Goal: Complete application form

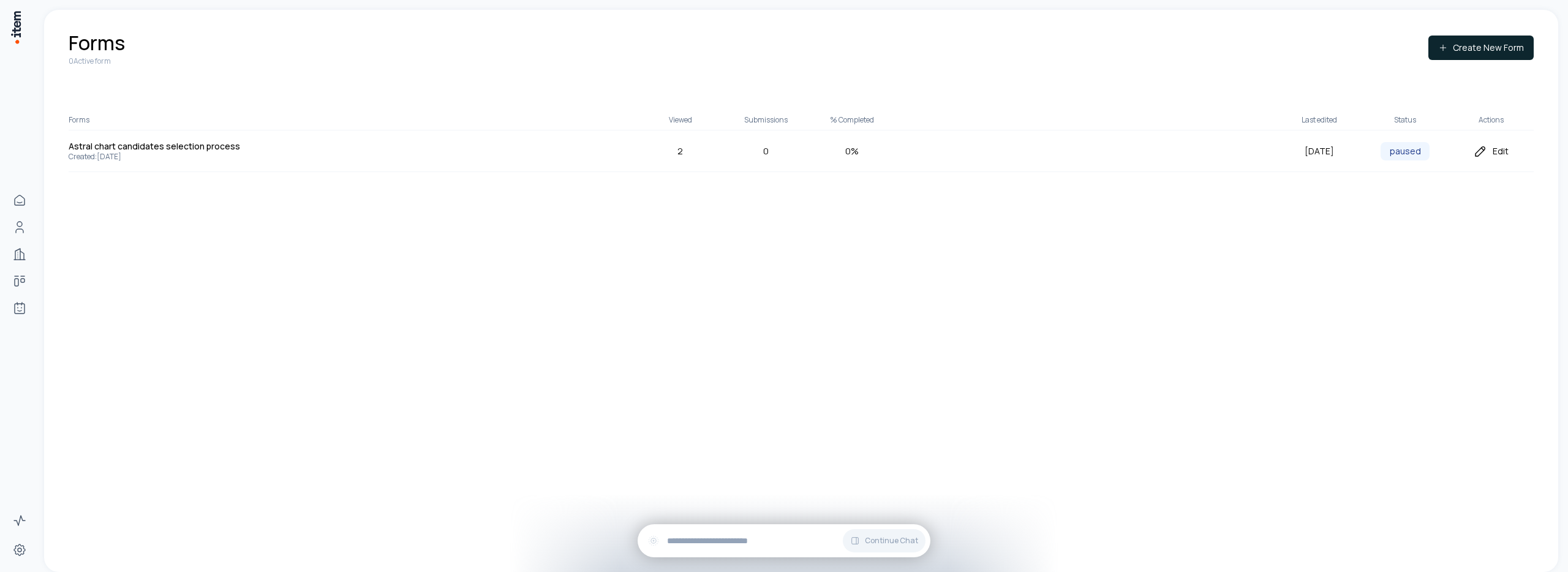
click at [1506, 151] on div "Edit" at bounding box center [1491, 151] width 86 height 15
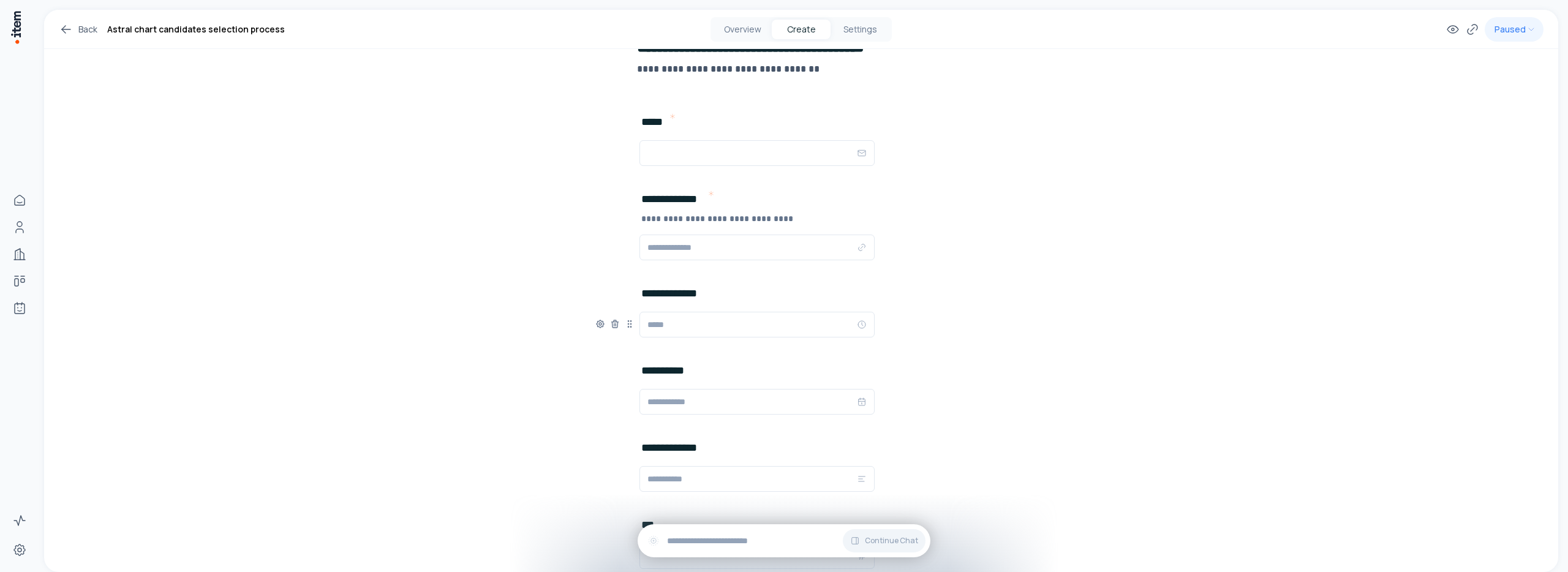
scroll to position [132, 0]
drag, startPoint x: 625, startPoint y: 404, endPoint x: 629, endPoint y: 311, distance: 93.1
click at [634, 317] on icon at bounding box center [634, 317] width 1 height 1
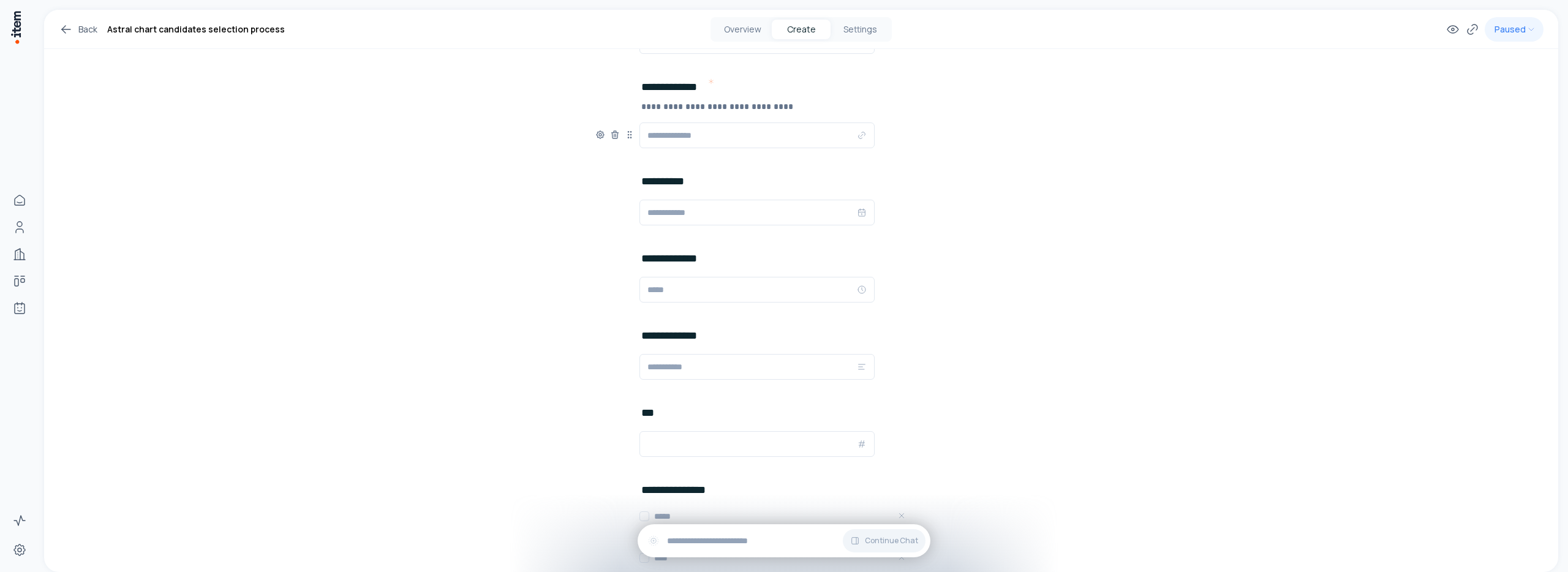
scroll to position [155, 0]
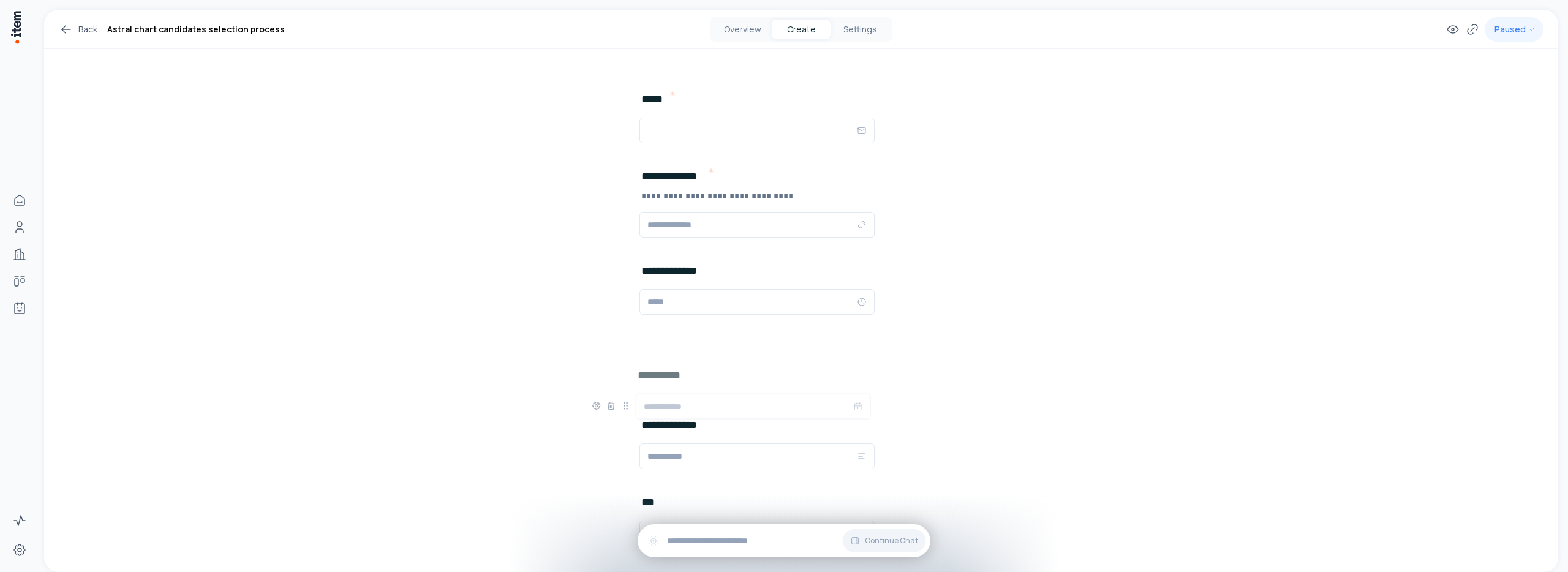
drag, startPoint x: 626, startPoint y: 298, endPoint x: 622, endPoint y: 402, distance: 104.1
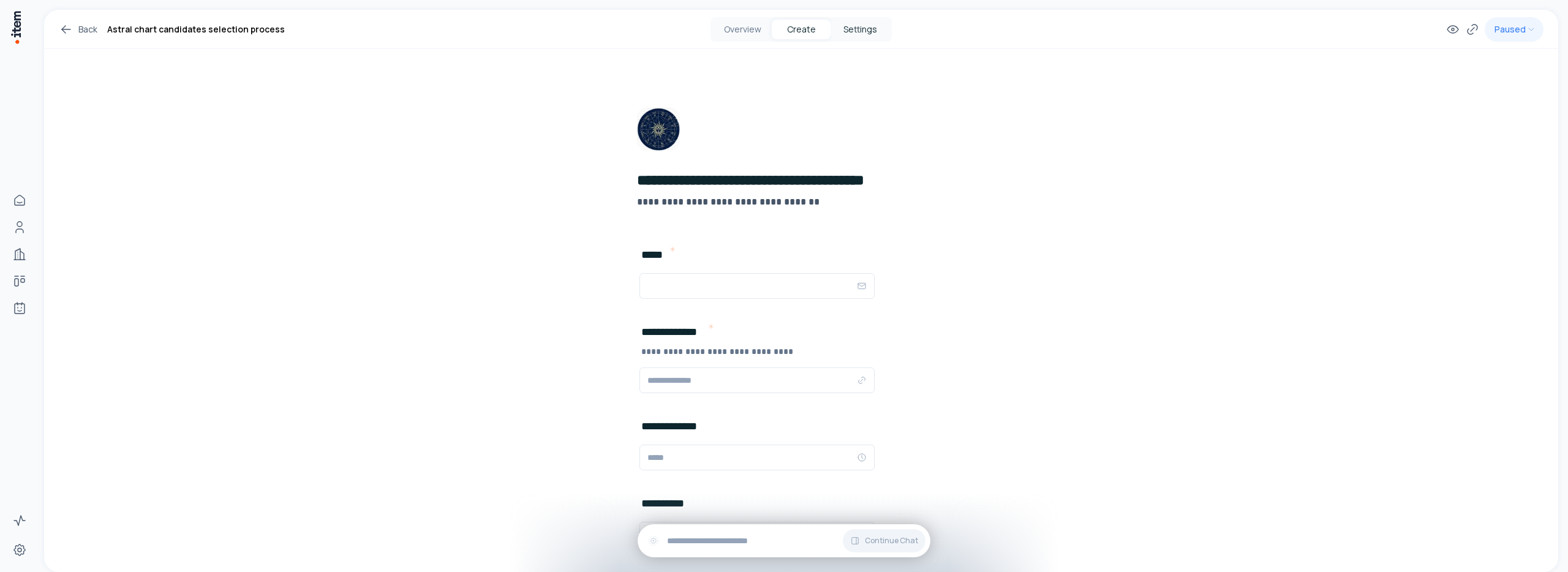
click at [855, 21] on button "Settings" at bounding box center [860, 29] width 59 height 19
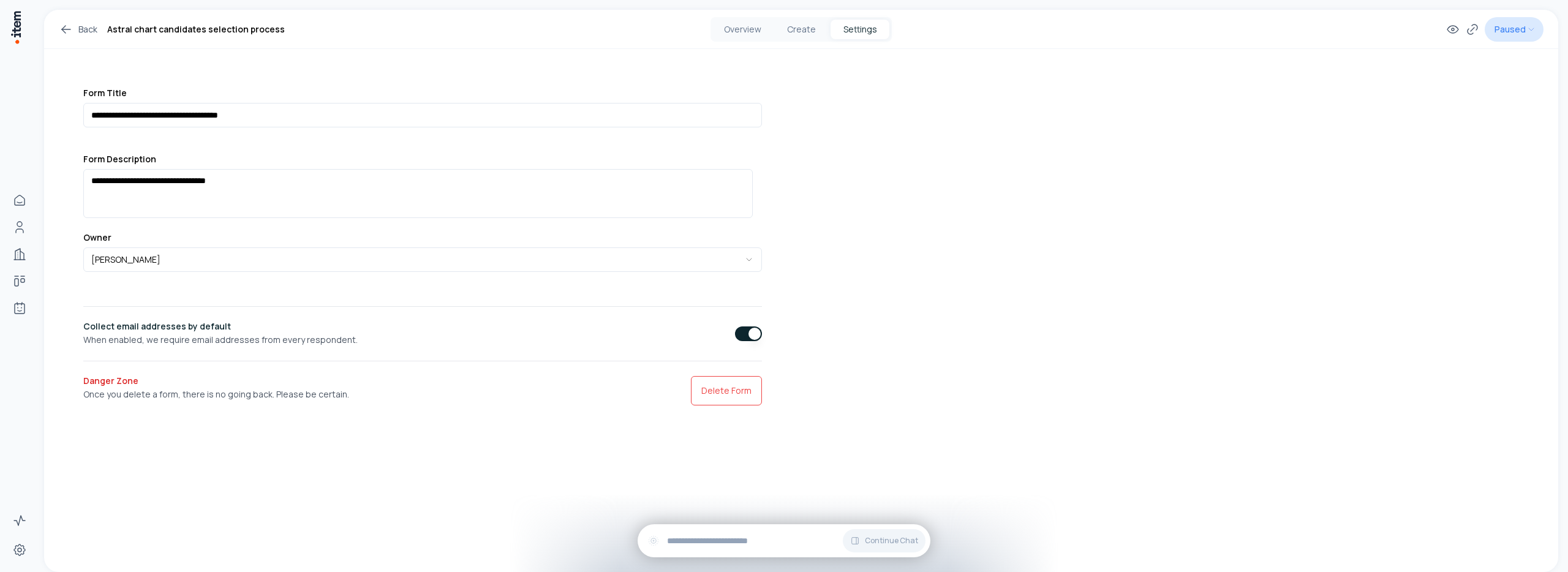
click at [1512, 32] on html "**********" at bounding box center [784, 286] width 1568 height 572
click at [1531, 33] on html "**********" at bounding box center [784, 286] width 1568 height 572
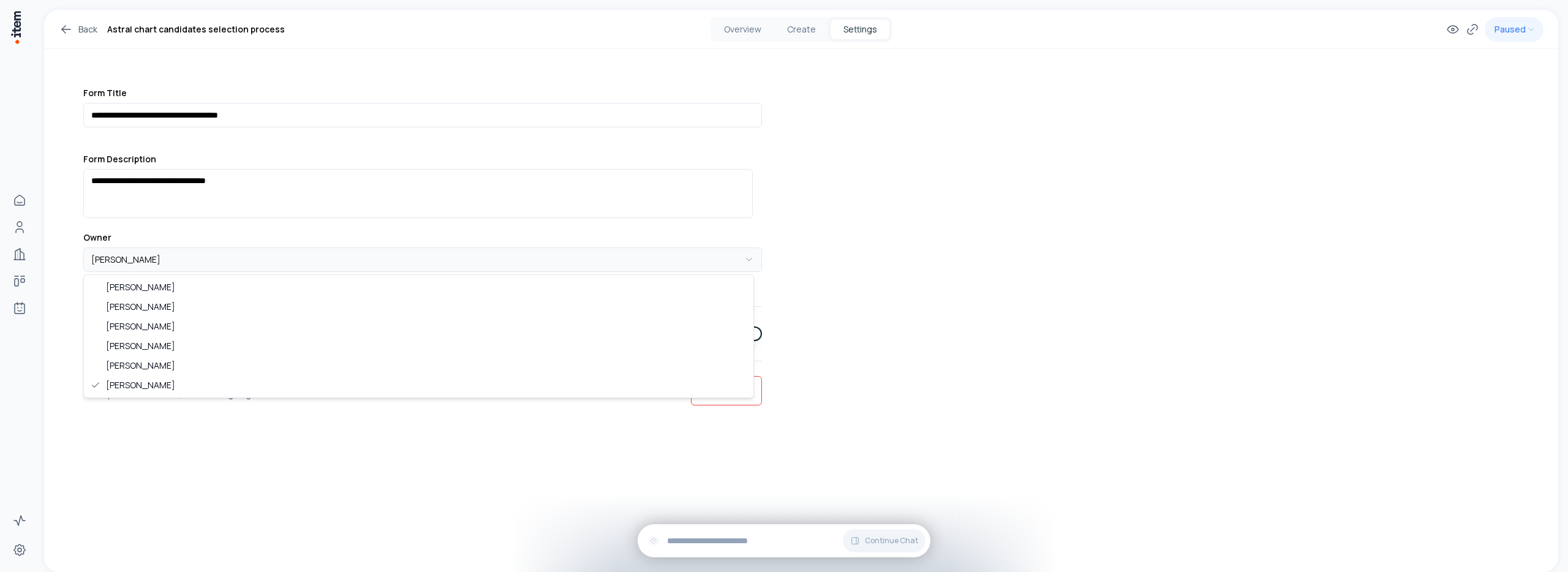
click at [579, 260] on html "**********" at bounding box center [784, 286] width 1568 height 572
click at [628, 262] on html "**********" at bounding box center [784, 286] width 1568 height 572
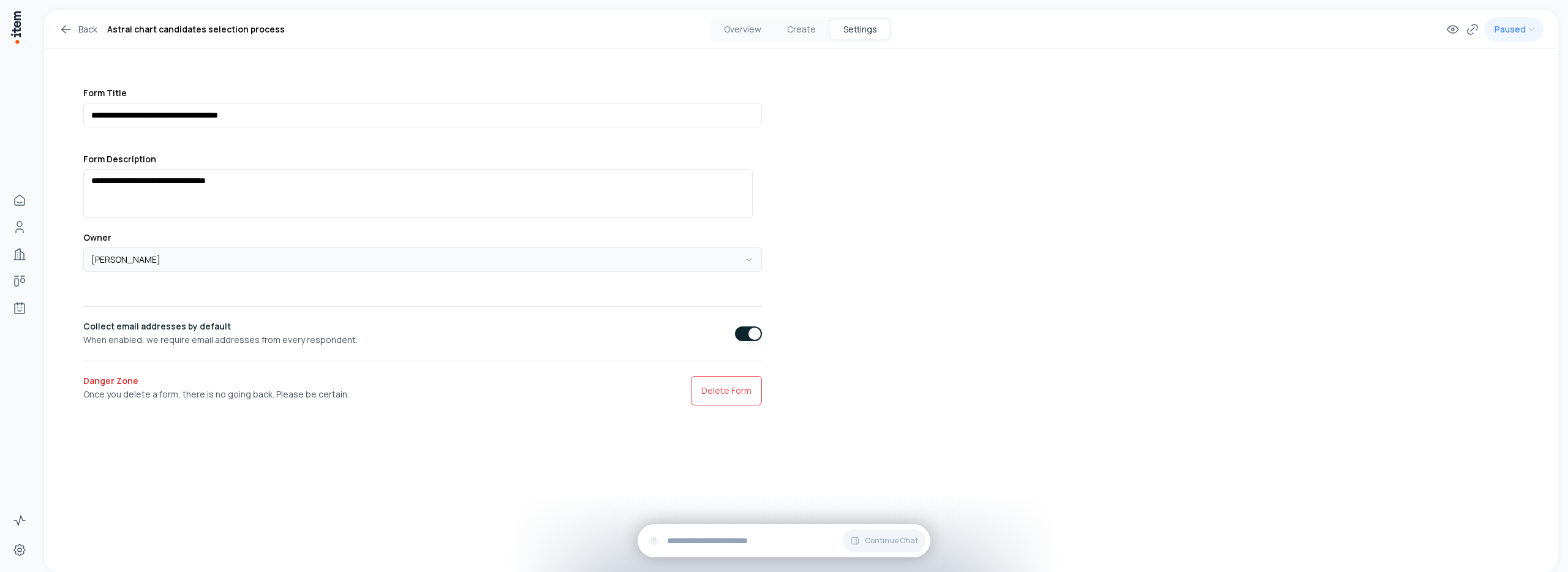
click at [675, 265] on html "**********" at bounding box center [784, 286] width 1568 height 572
click at [902, 295] on div "**********" at bounding box center [801, 226] width 1514 height 434
click at [735, 335] on button "button" at bounding box center [748, 333] width 27 height 15
click at [802, 33] on button "Create" at bounding box center [801, 29] width 59 height 19
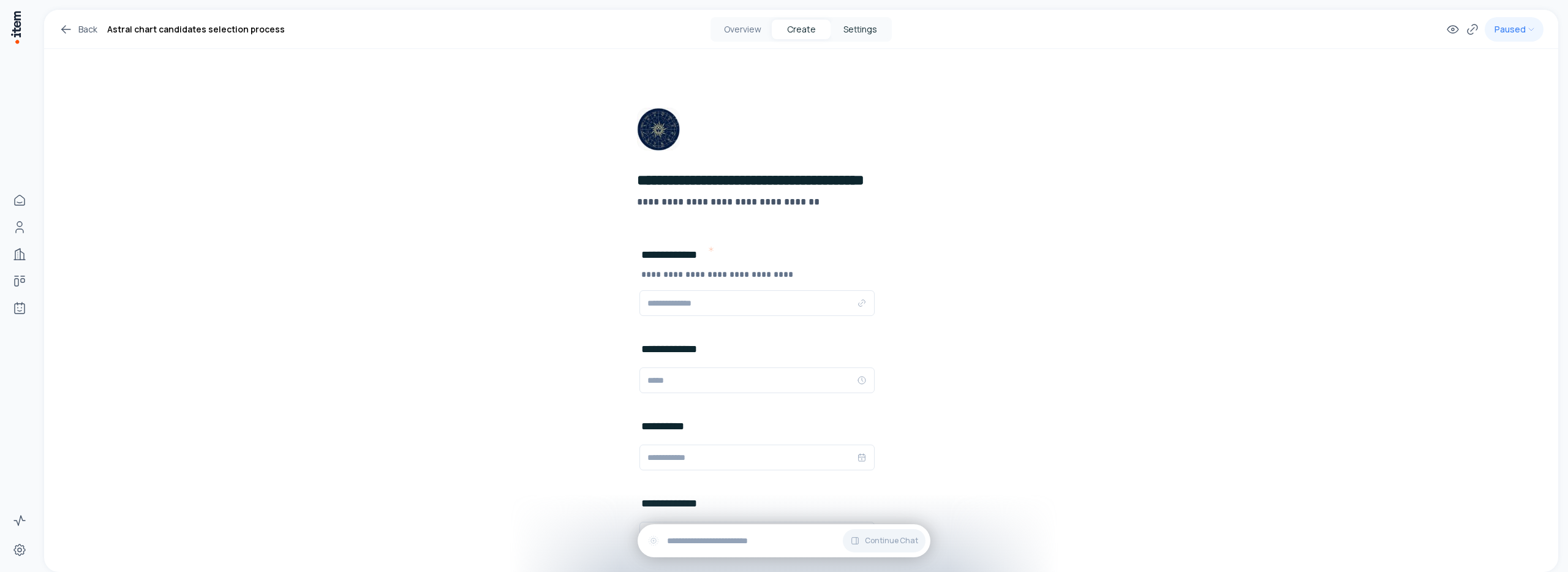
click at [861, 31] on button "Settings" at bounding box center [860, 29] width 59 height 19
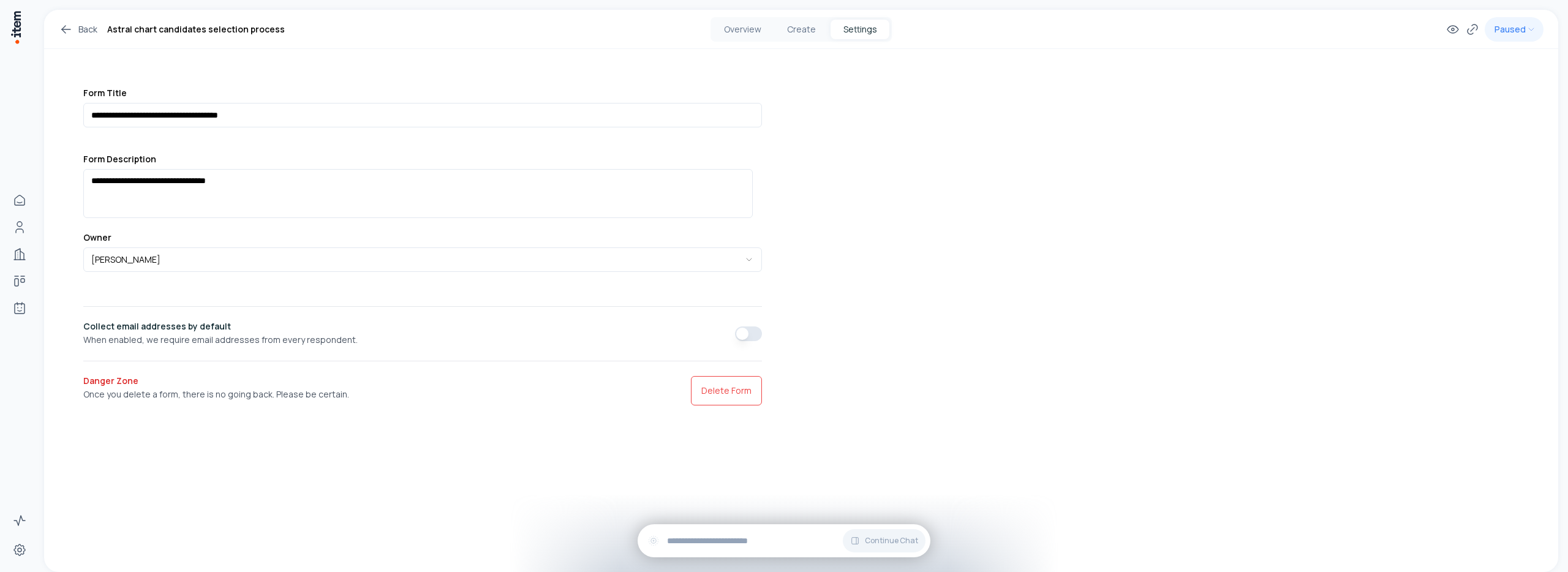
click at [738, 331] on button "button" at bounding box center [748, 333] width 27 height 15
click at [806, 27] on button "Create" at bounding box center [801, 29] width 59 height 19
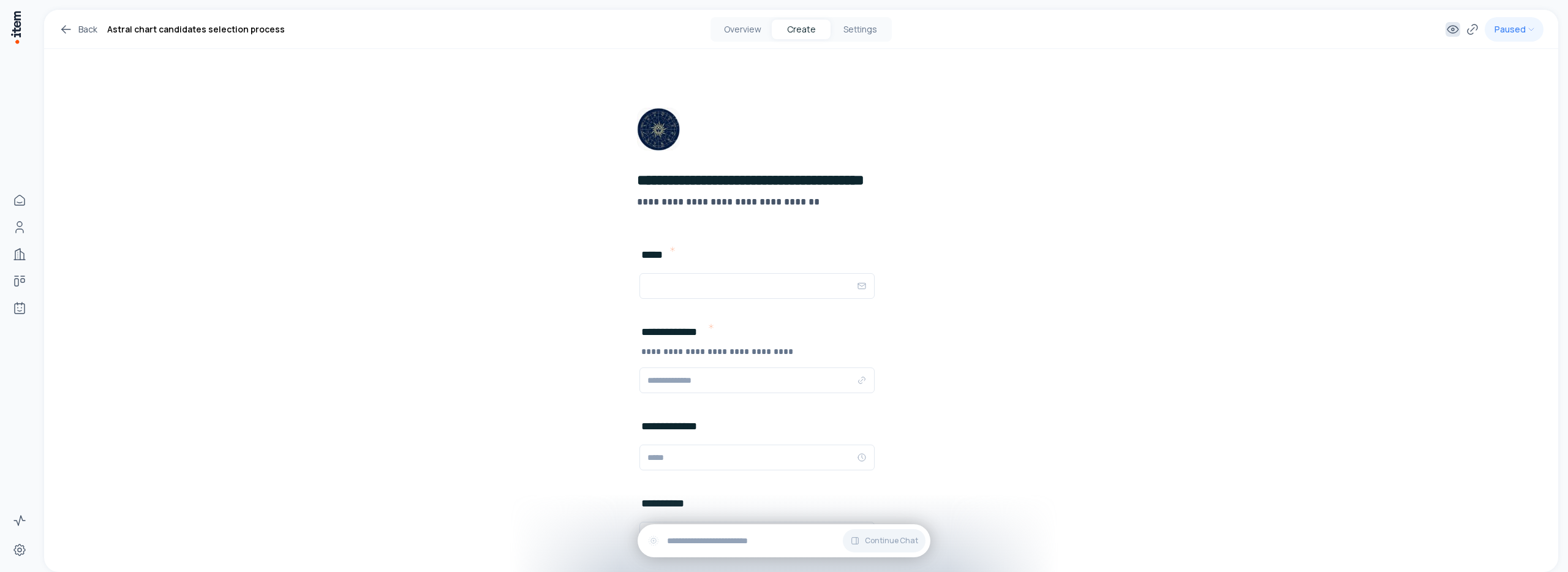
click at [1445, 31] on icon at bounding box center [1452, 29] width 15 height 15
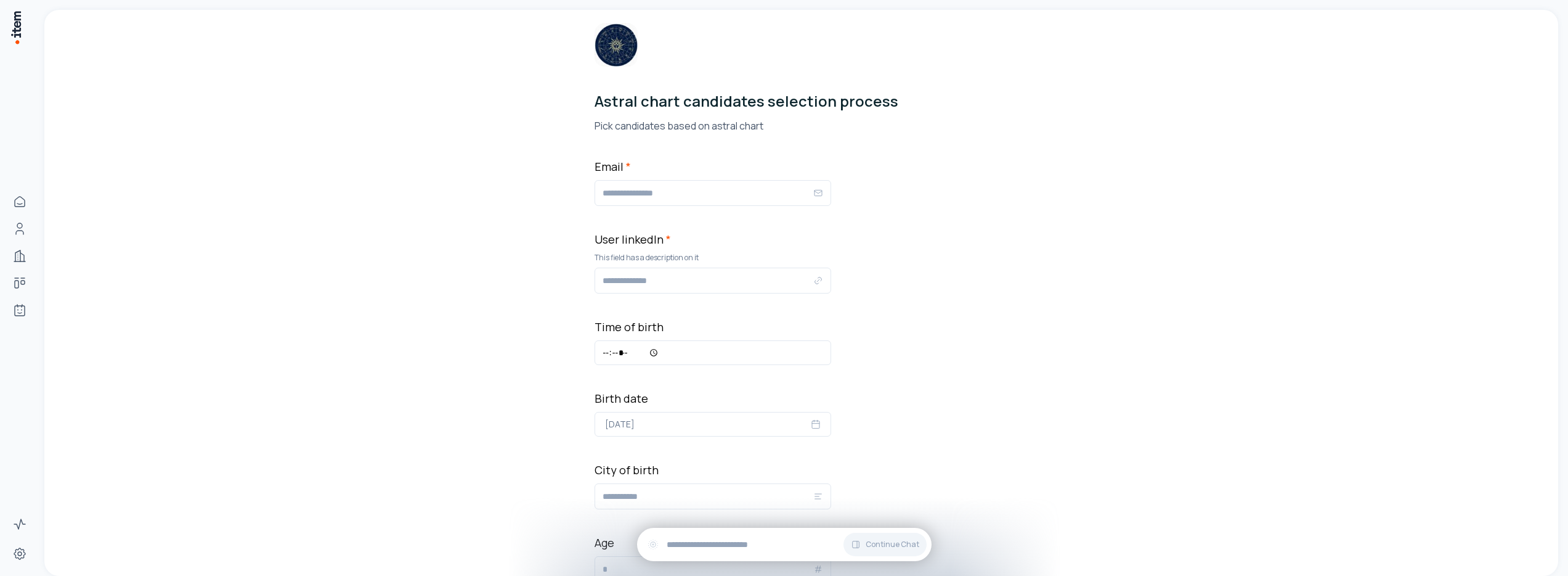
scroll to position [47, 0]
click at [635, 352] on input "Time of birth" at bounding box center [713, 352] width 237 height 25
click at [652, 353] on input "Time of birth" at bounding box center [713, 352] width 237 height 25
click at [925, 356] on div "Astral chart candidates selection process Pick candidates based on astral chart…" at bounding box center [801, 405] width 414 height 886
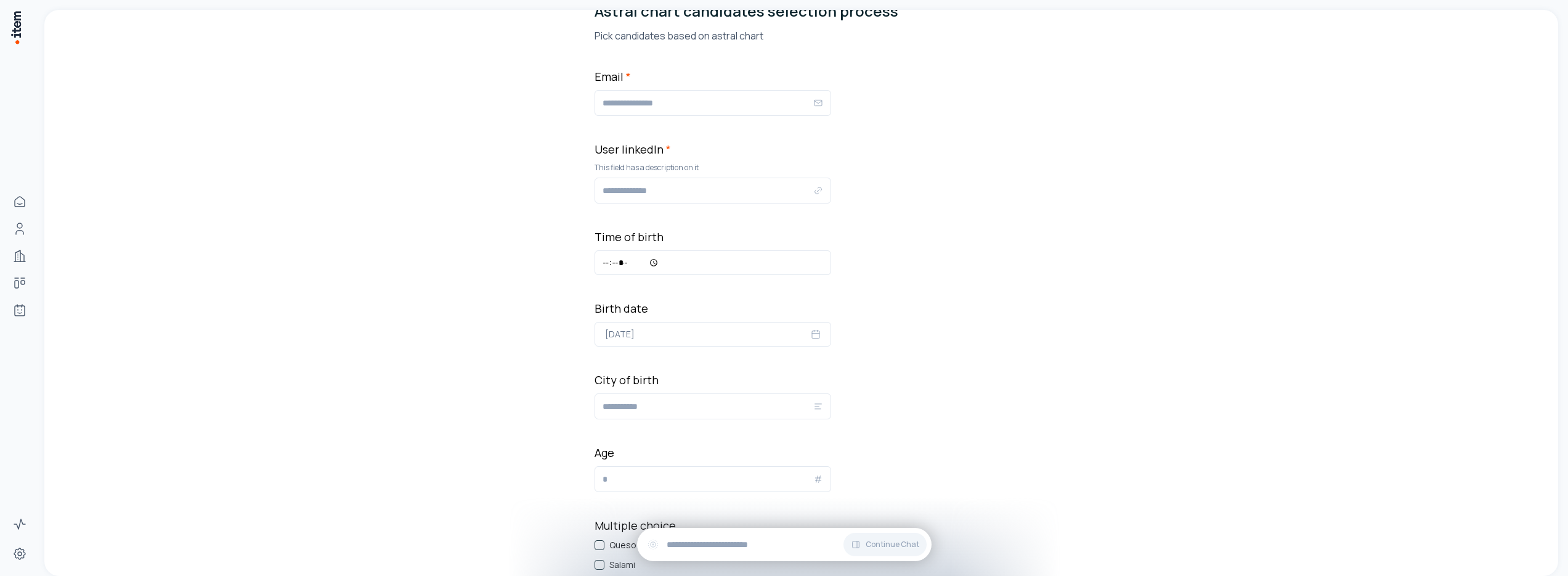
scroll to position [137, 0]
click at [649, 263] on input "Time of birth" at bounding box center [713, 261] width 237 height 25
click at [932, 272] on div "Astral chart candidates selection process Pick candidates based on astral chart…" at bounding box center [801, 315] width 414 height 886
drag, startPoint x: 590, startPoint y: 171, endPoint x: 714, endPoint y: 173, distance: 124.0
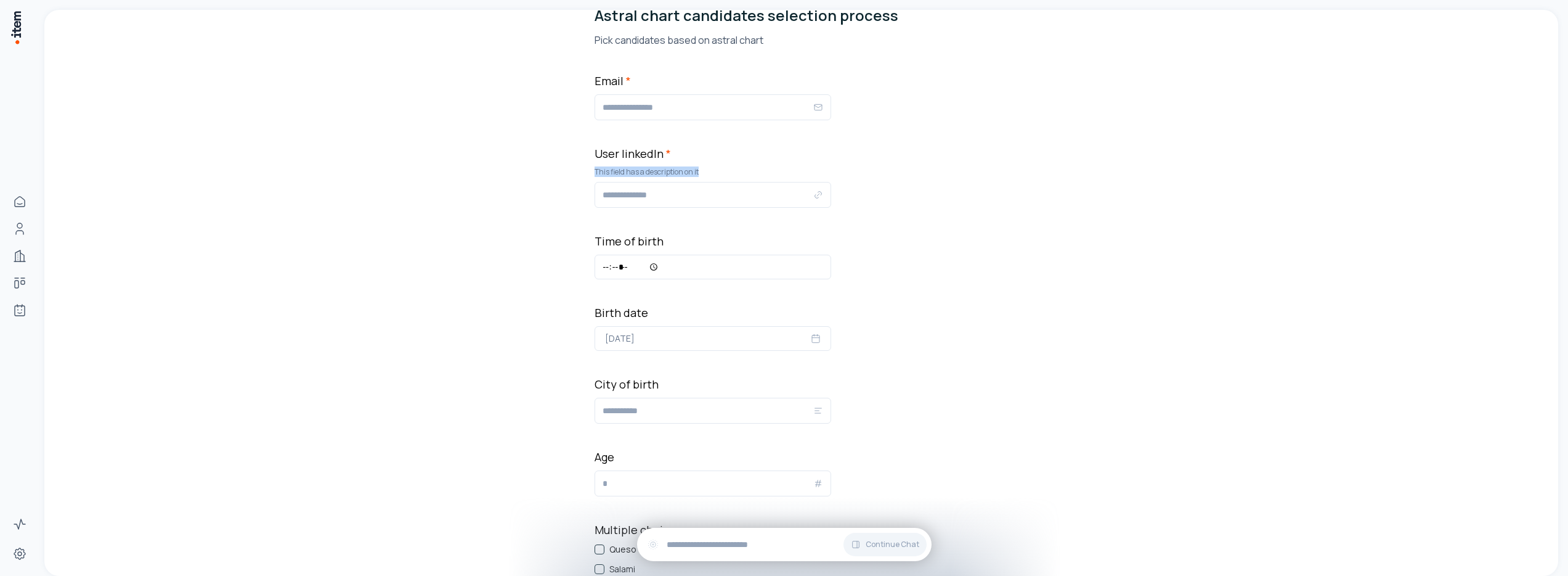
click at [714, 173] on div "Astral chart candidates selection process Pick candidates based on astral chart…" at bounding box center [801, 322] width 1514 height 886
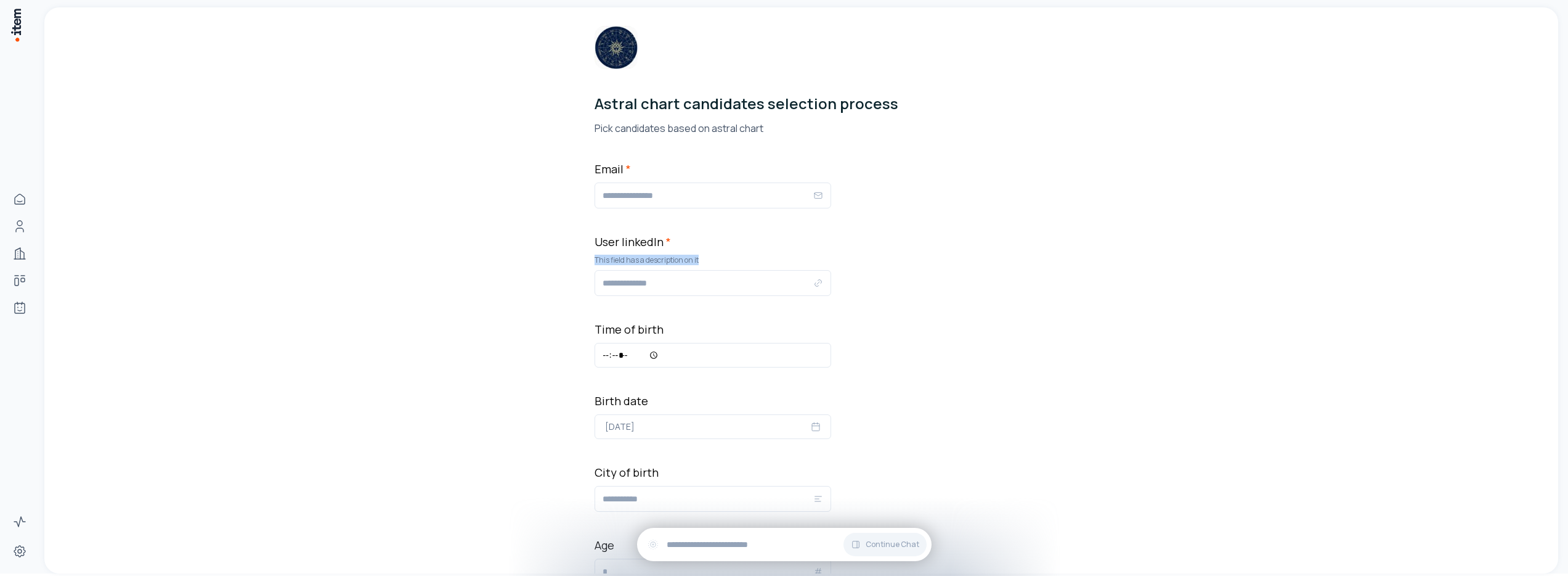
scroll to position [160, 0]
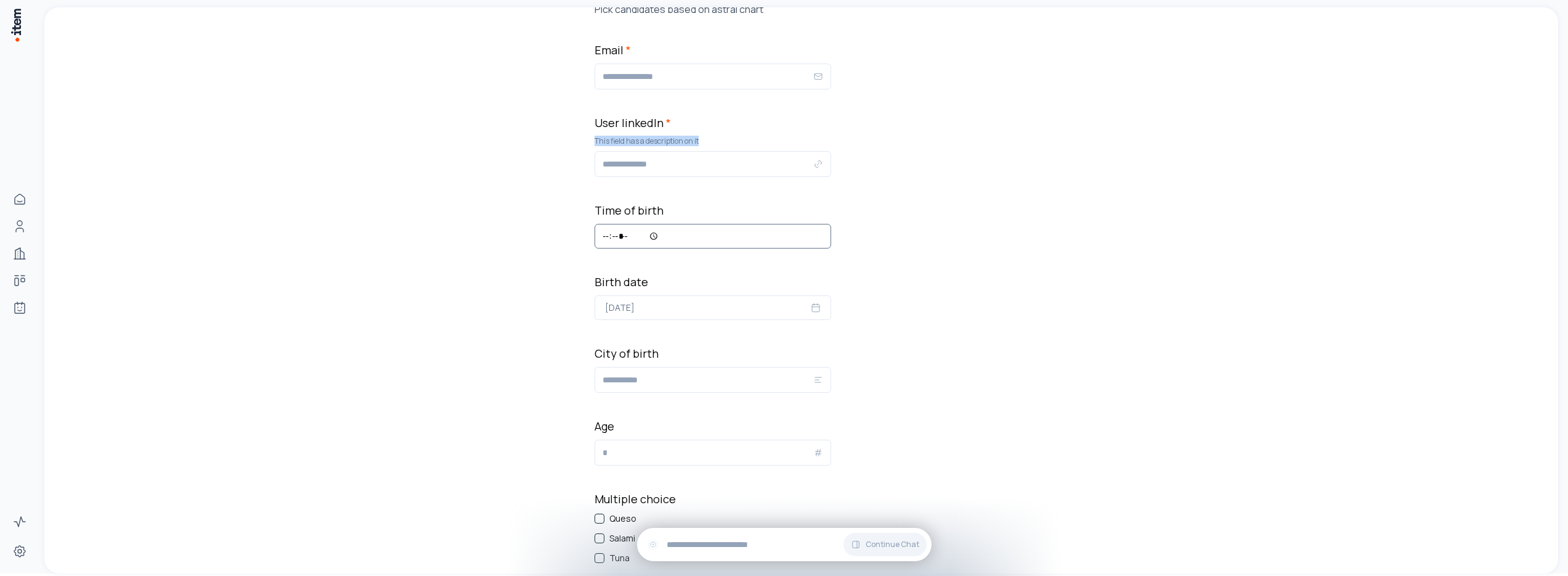
click at [651, 236] on input "Time of birth" at bounding box center [713, 236] width 237 height 25
click at [695, 233] on input "Time of birth" at bounding box center [713, 236] width 237 height 25
click at [895, 210] on div "Astral chart candidates selection process Pick candidates based on astral chart…" at bounding box center [801, 291] width 414 height 886
drag, startPoint x: 599, startPoint y: 233, endPoint x: 663, endPoint y: 239, distance: 64.3
click at [663, 239] on input "Time of birth" at bounding box center [713, 236] width 237 height 25
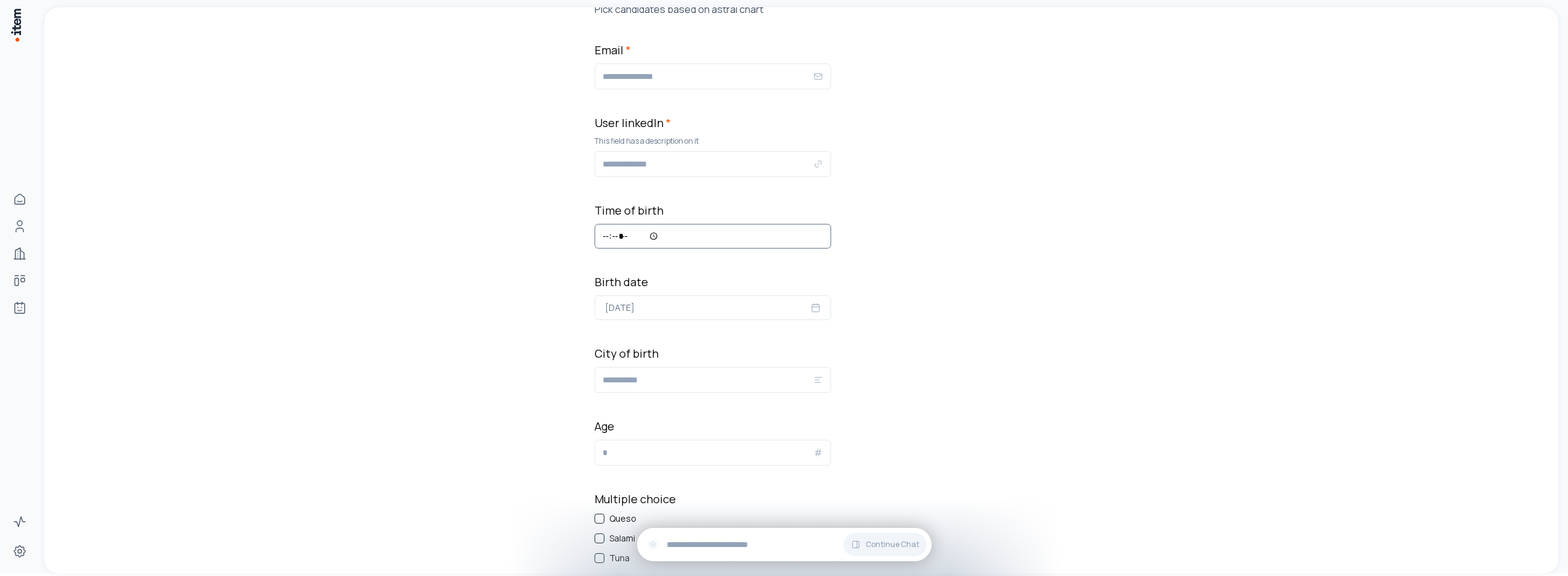
click at [618, 236] on input "Time of birth" at bounding box center [713, 236] width 237 height 25
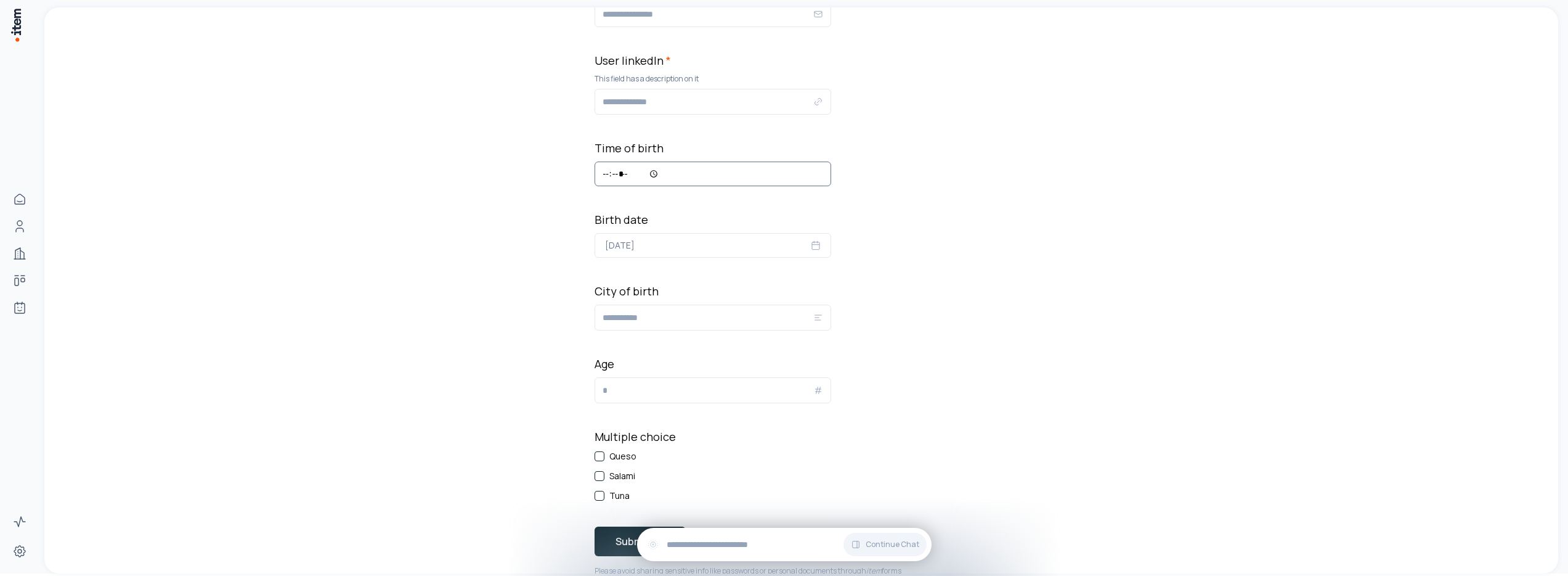
scroll to position [207, 0]
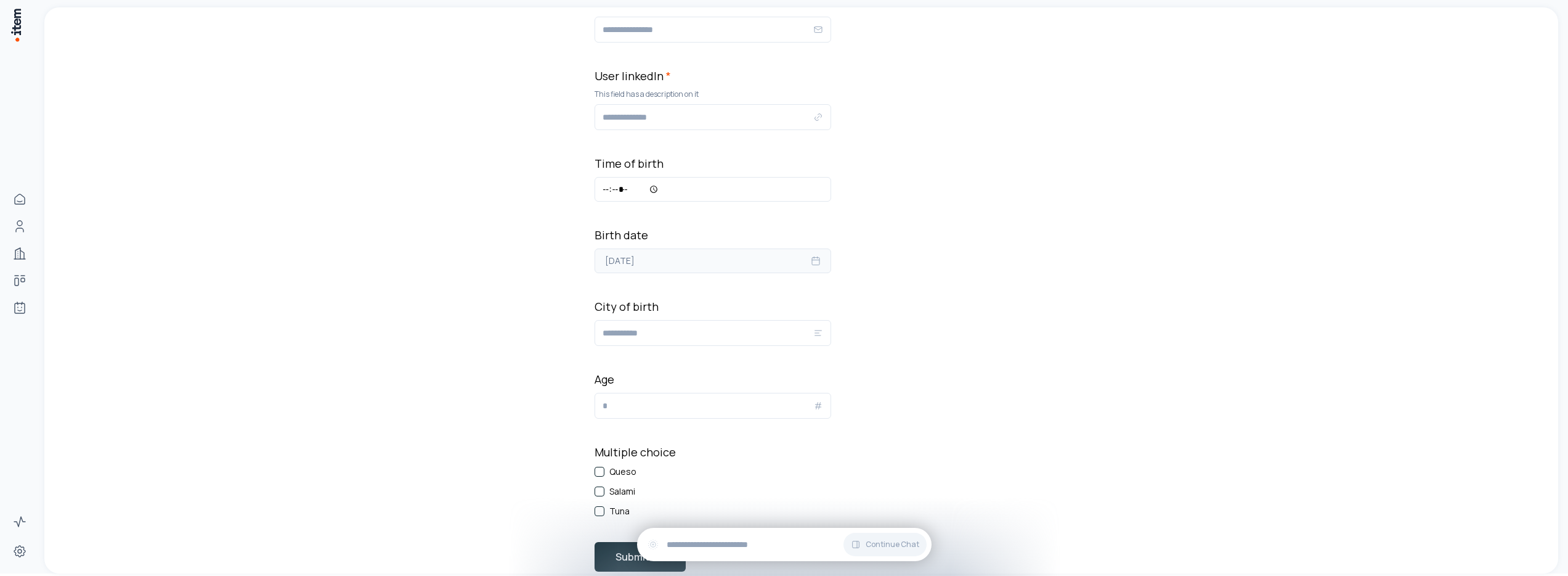
click at [746, 258] on button "[DATE]" at bounding box center [713, 261] width 237 height 25
click at [1014, 384] on div "Astral chart candidates selection process Pick candidates based on astral chart…" at bounding box center [801, 244] width 1514 height 886
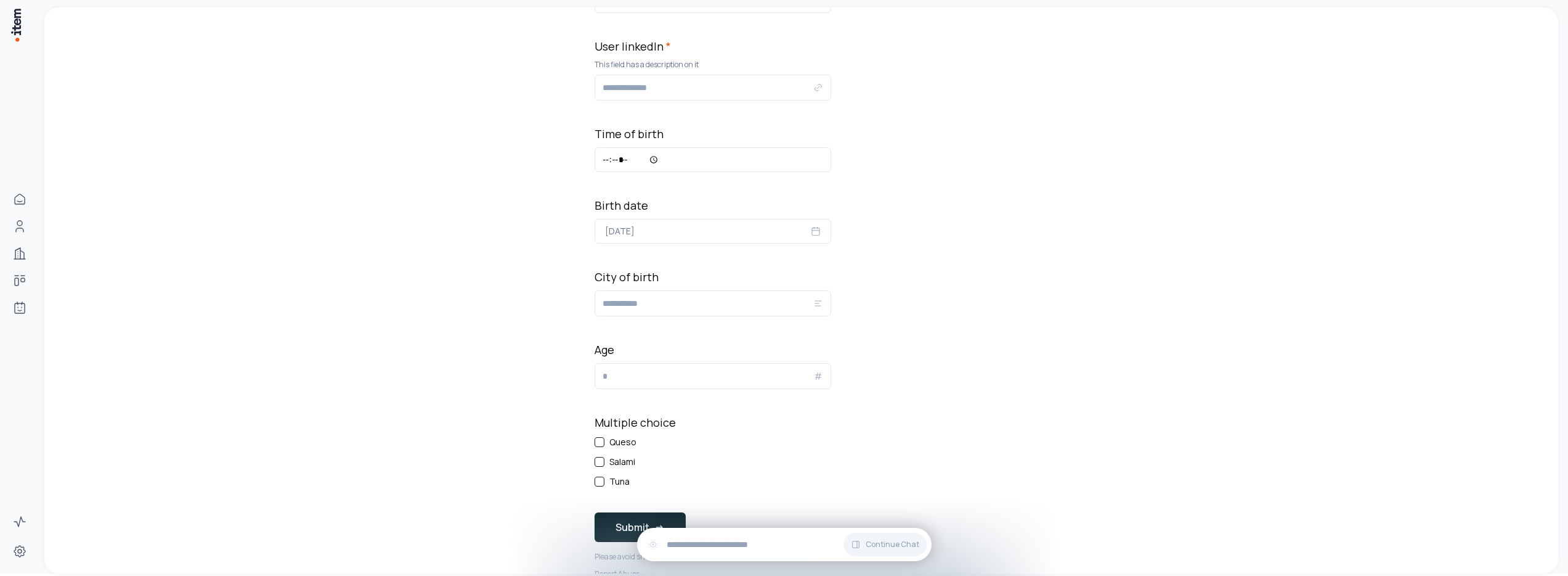
scroll to position [321, 0]
